Goal: Task Accomplishment & Management: Use online tool/utility

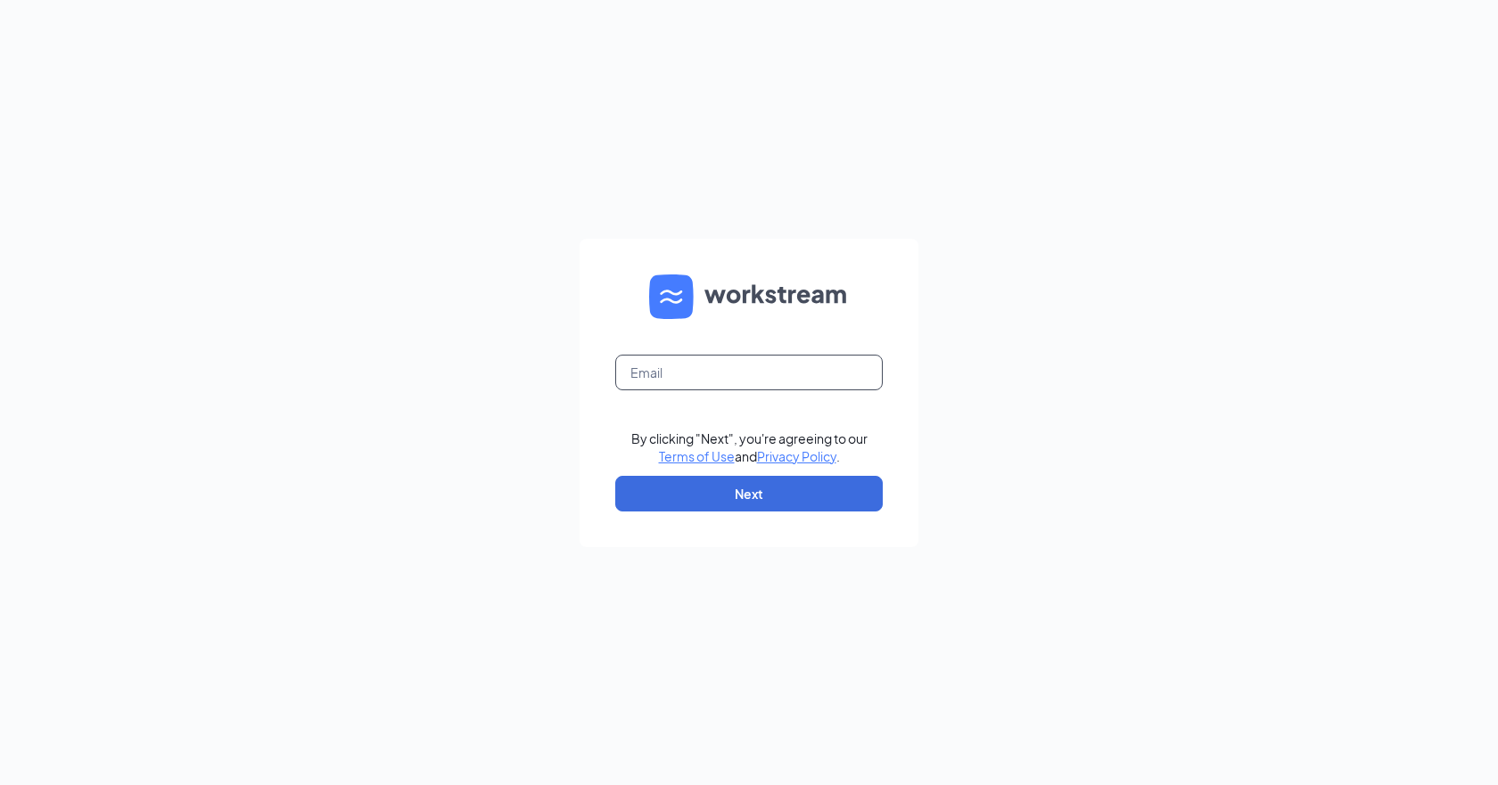
click at [697, 386] on input "text" at bounding box center [748, 373] width 267 height 36
click at [722, 371] on input "text" at bounding box center [748, 373] width 267 height 36
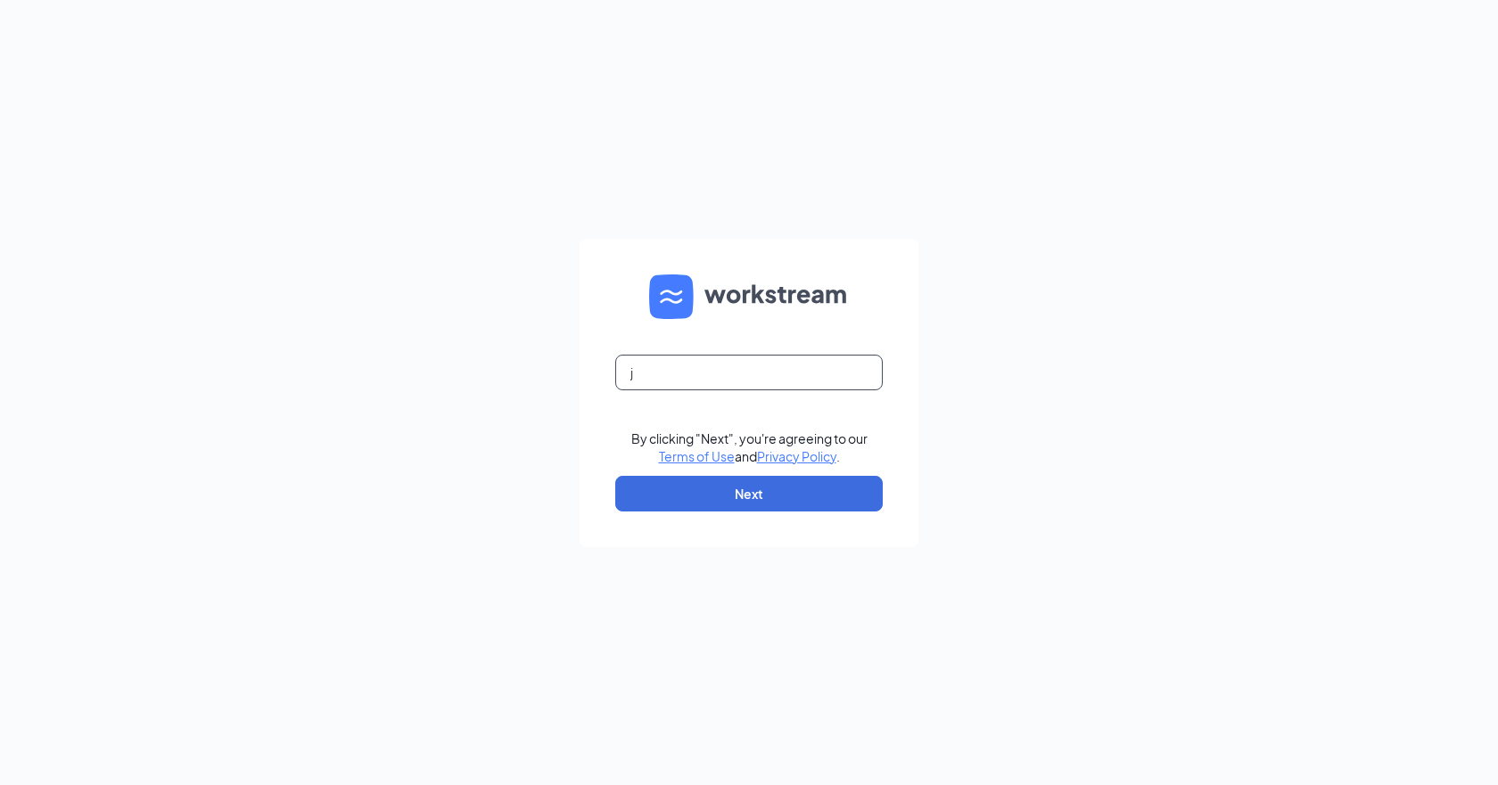
type input "ja"
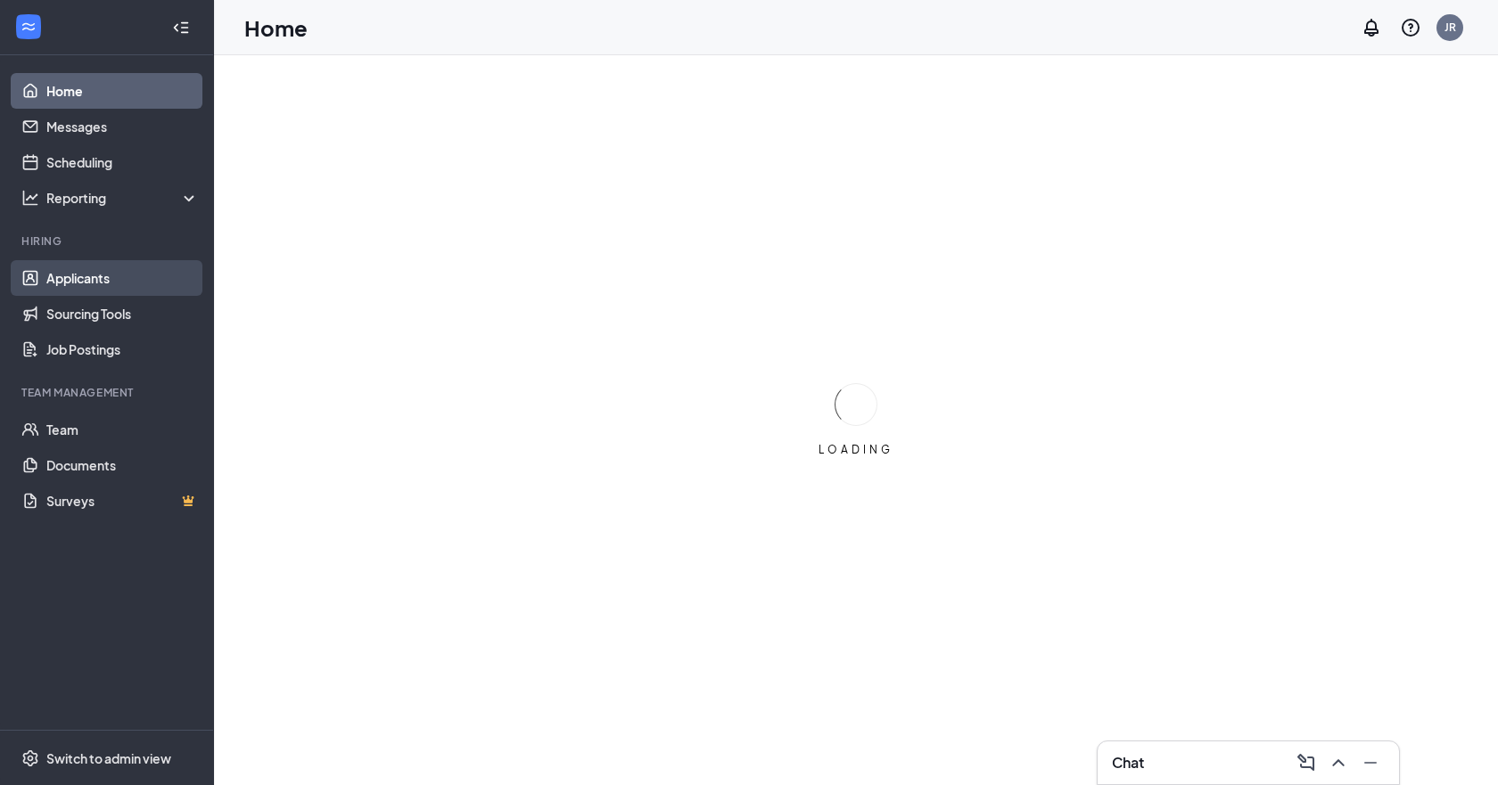
click at [110, 281] on link "Applicants" at bounding box center [122, 278] width 152 height 36
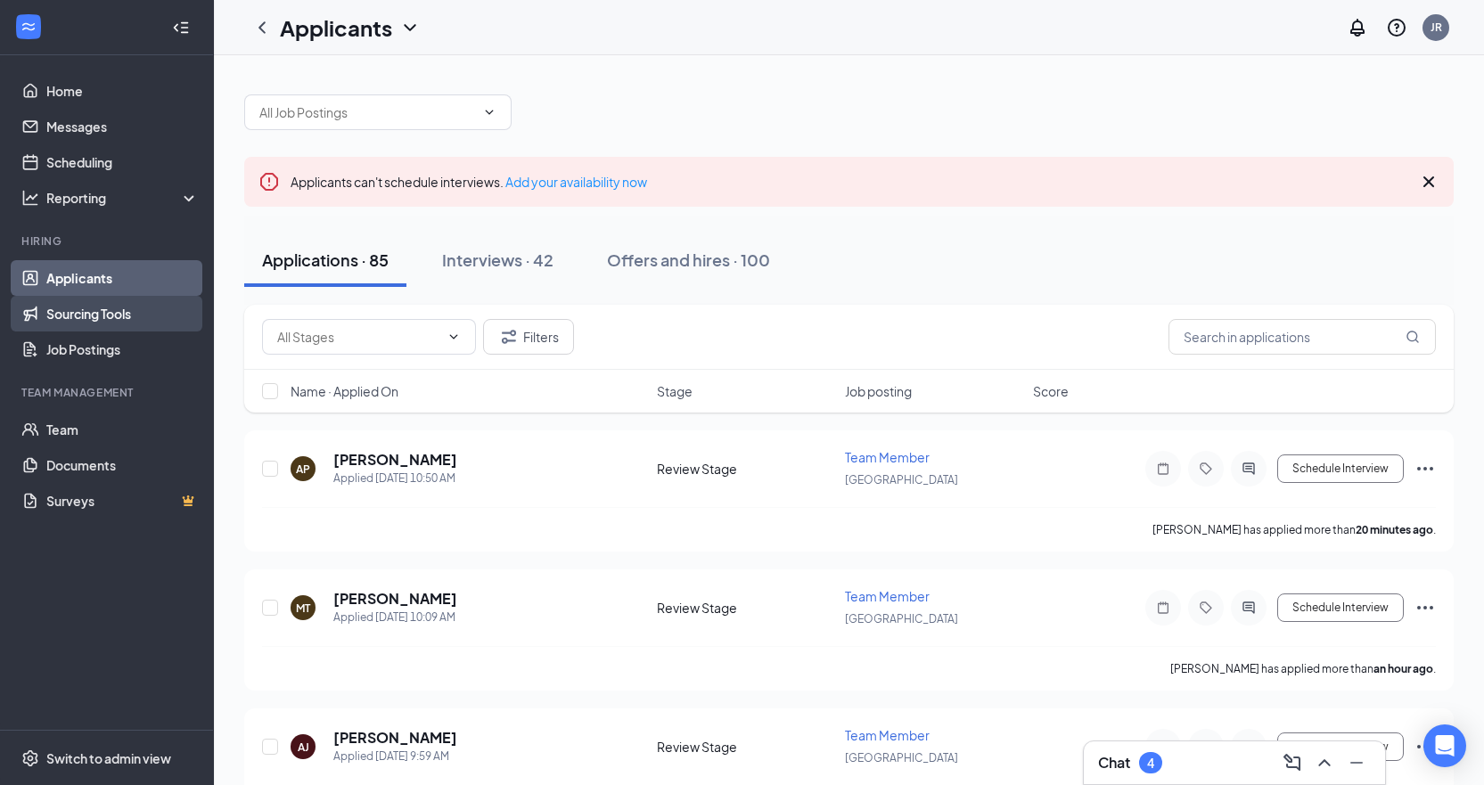
click at [124, 316] on link "Sourcing Tools" at bounding box center [122, 314] width 152 height 36
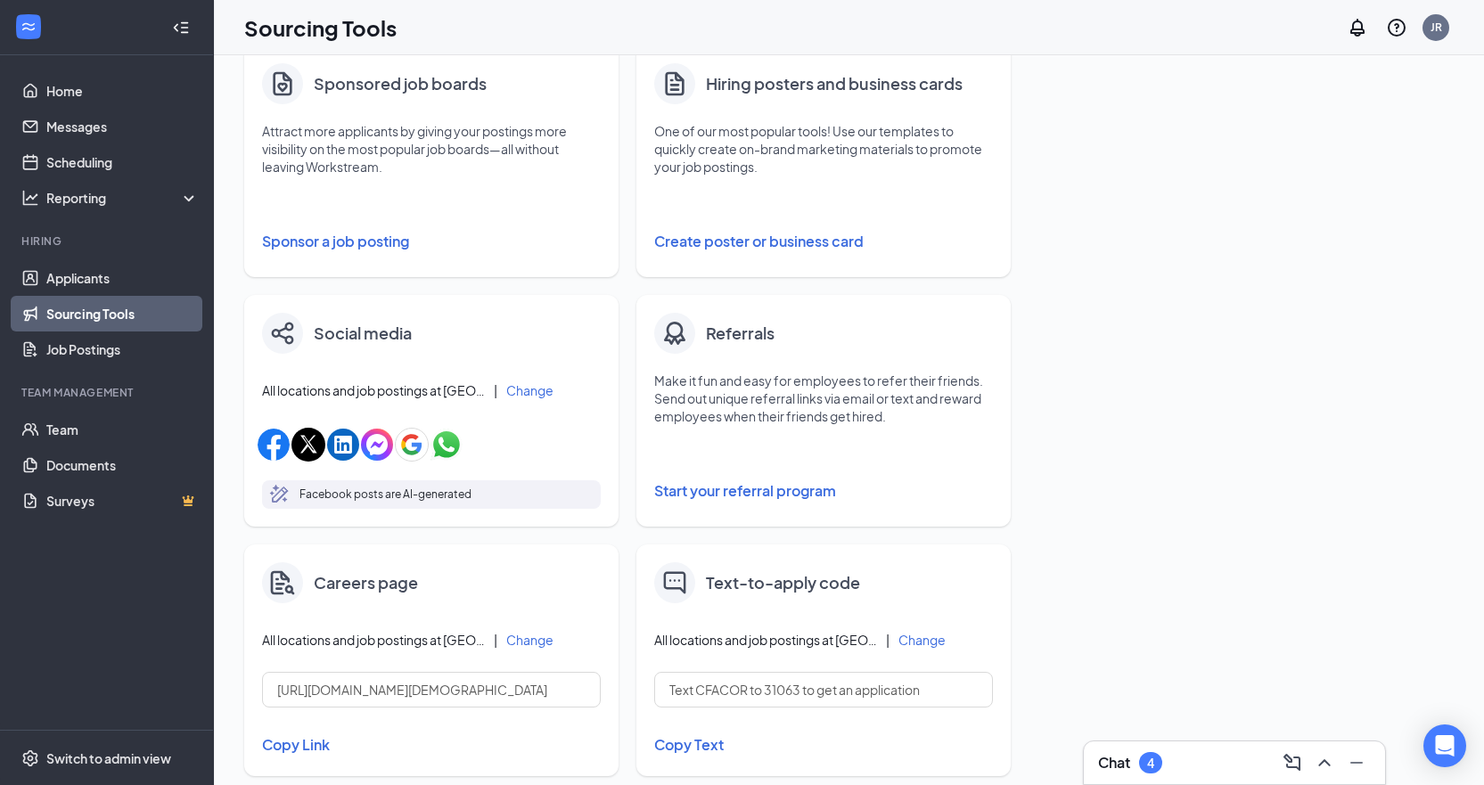
scroll to position [178, 0]
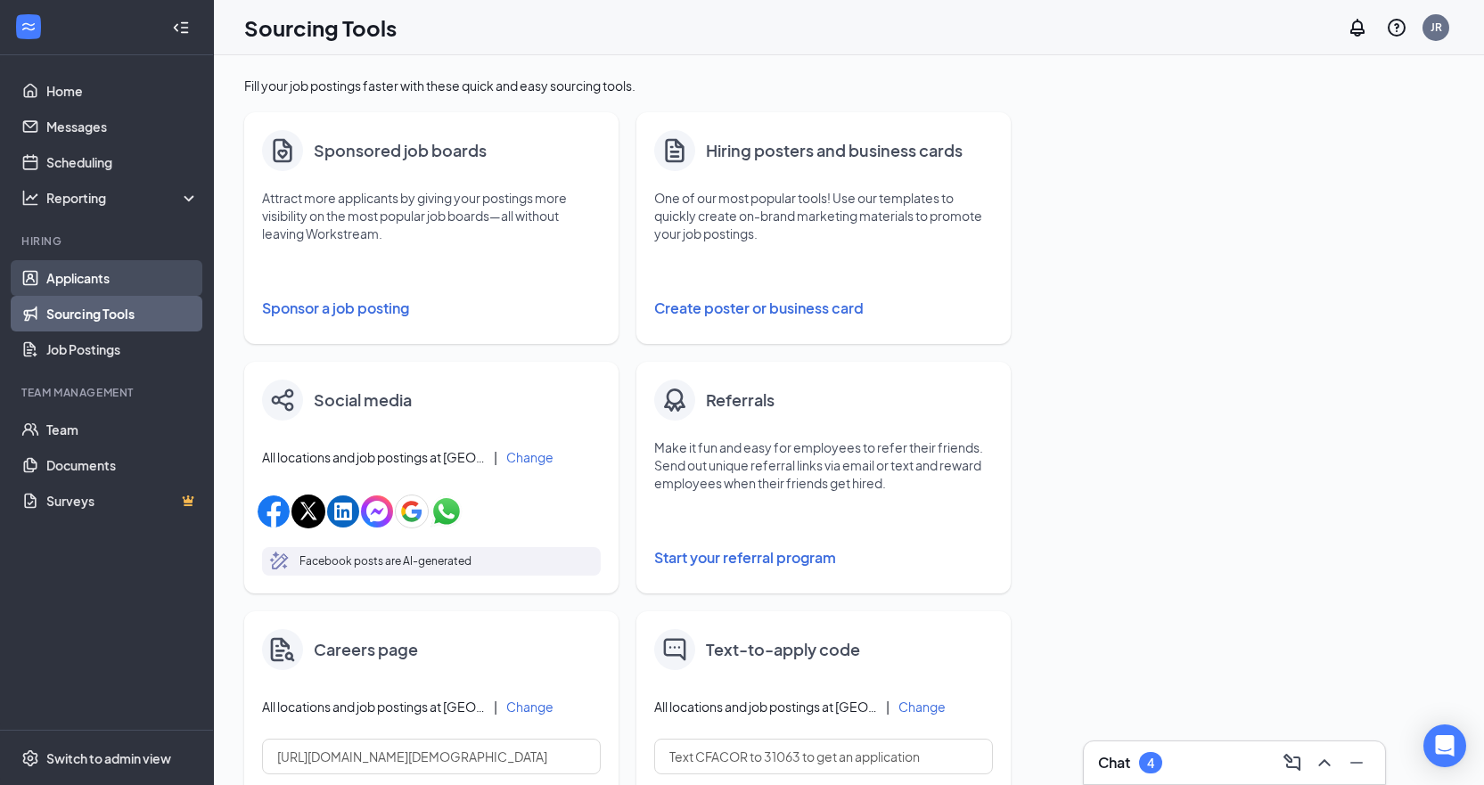
click at [114, 283] on link "Applicants" at bounding box center [122, 278] width 152 height 36
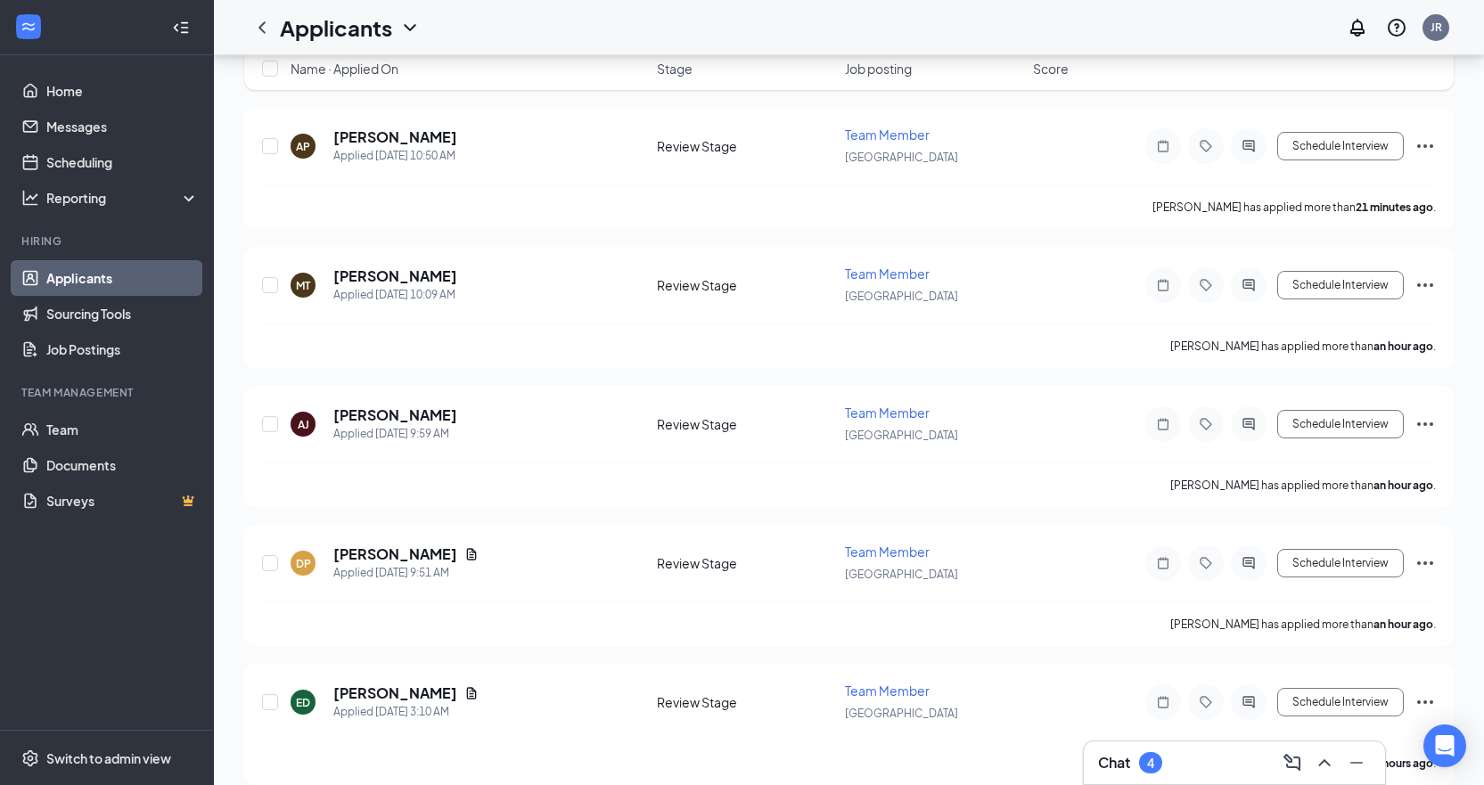
scroll to position [89, 0]
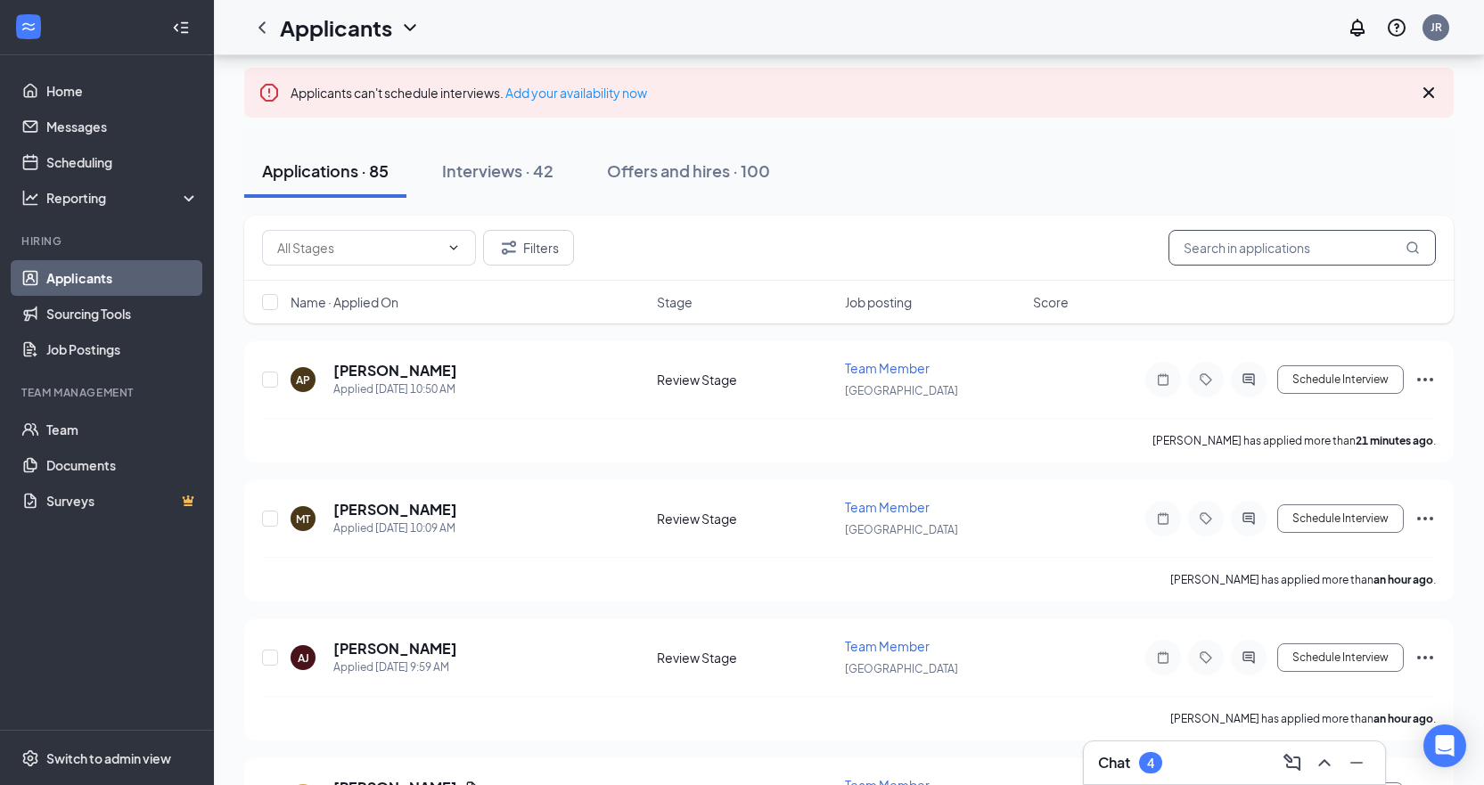
click at [1248, 257] on input "text" at bounding box center [1302, 248] width 267 height 36
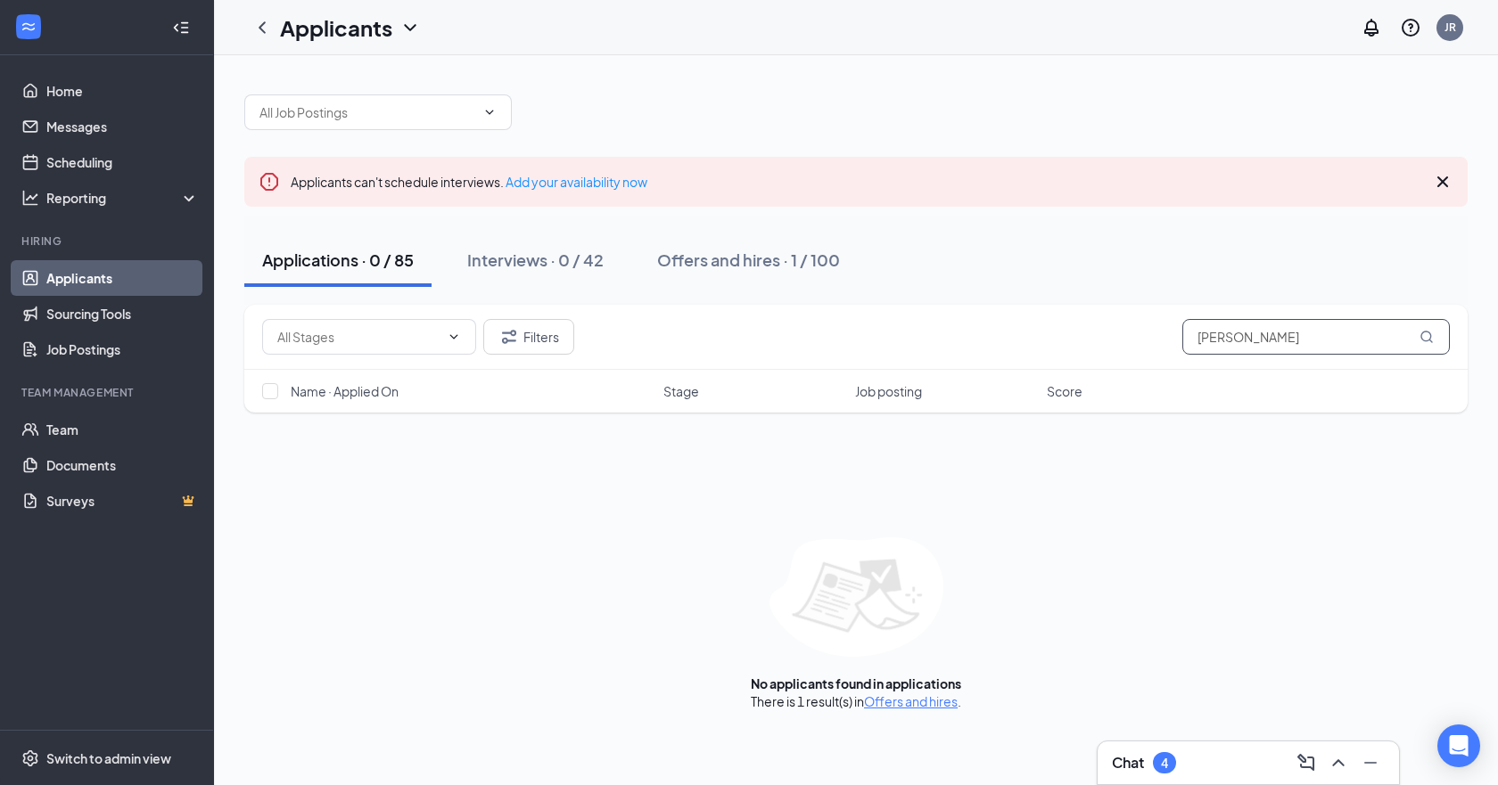
type input "greg"
